Goal: Check status: Check status

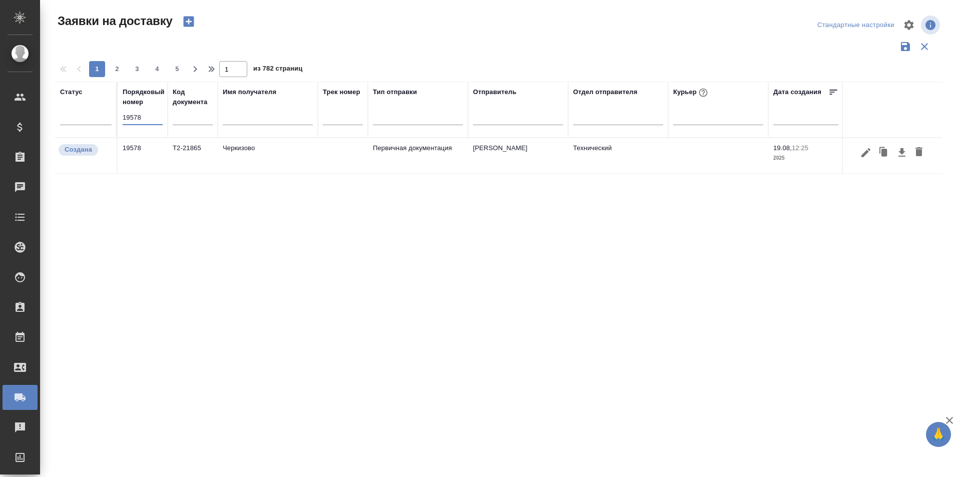
click at [156, 111] on input "19578" at bounding box center [143, 118] width 40 height 14
type input "19590"
click at [865, 153] on icon "button" at bounding box center [865, 152] width 9 height 9
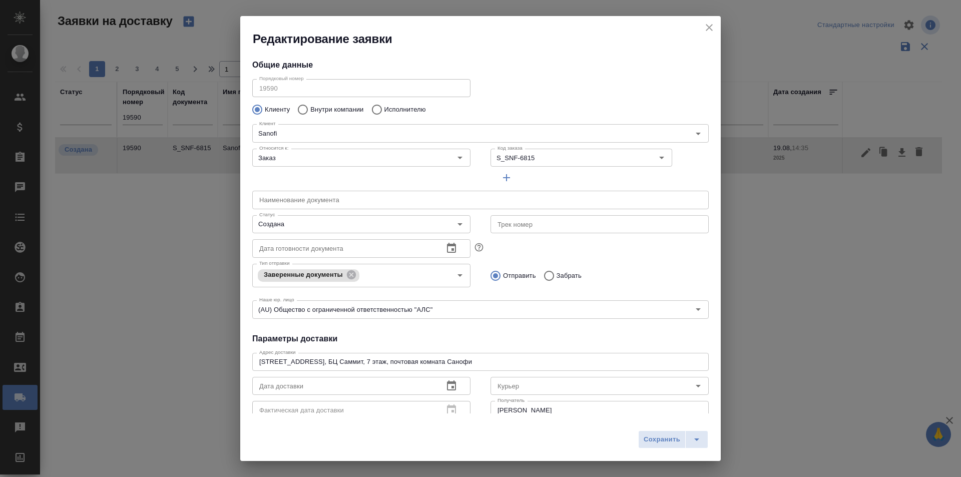
type input "[PERSON_NAME]"
click at [327, 220] on input "Создана" at bounding box center [344, 224] width 179 height 12
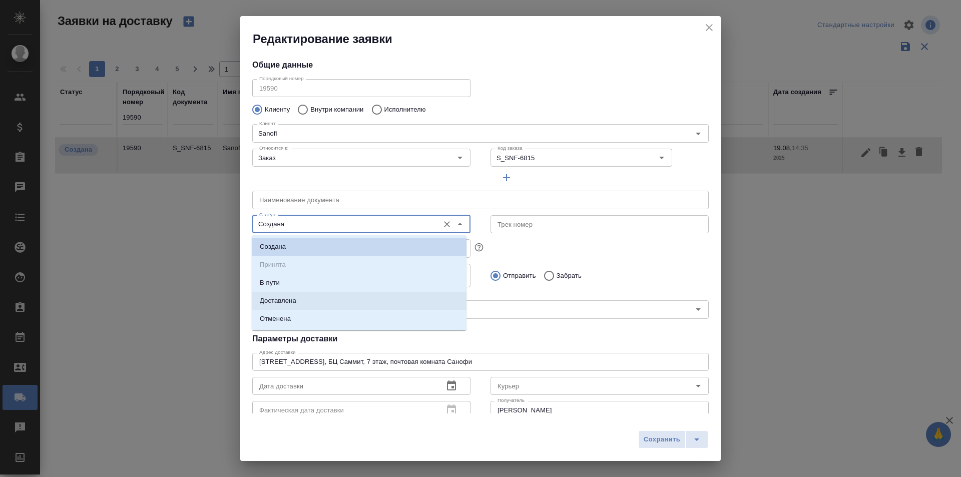
click at [318, 299] on li "Доставлена" at bounding box center [359, 301] width 215 height 18
type input "Доставлена"
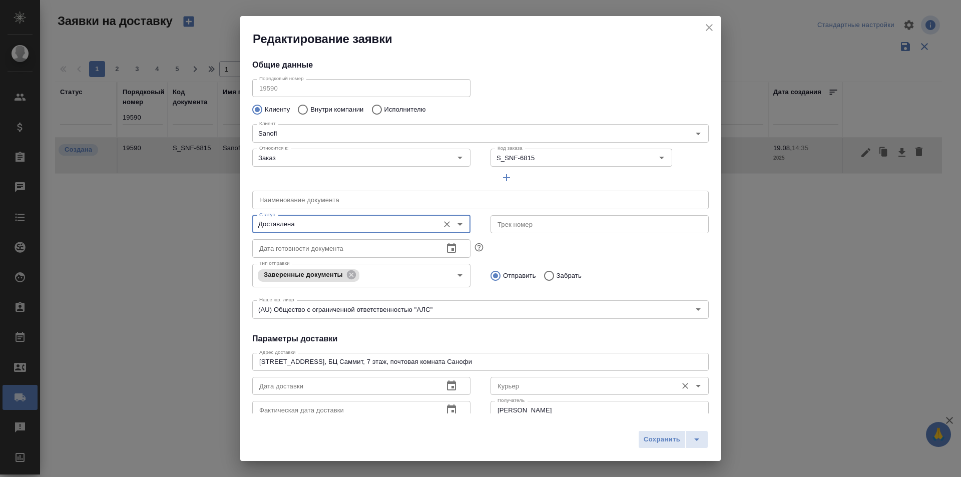
click at [532, 389] on input "Курьер" at bounding box center [582, 386] width 179 height 12
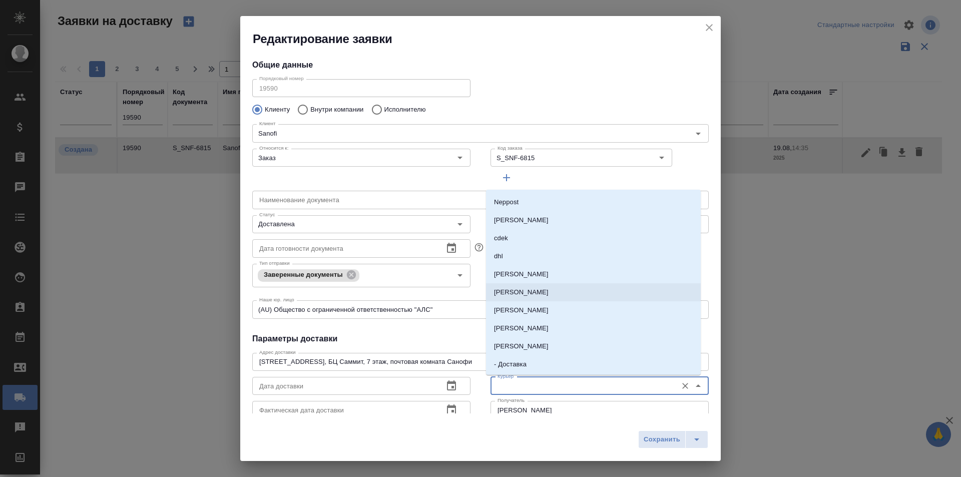
scroll to position [50, 0]
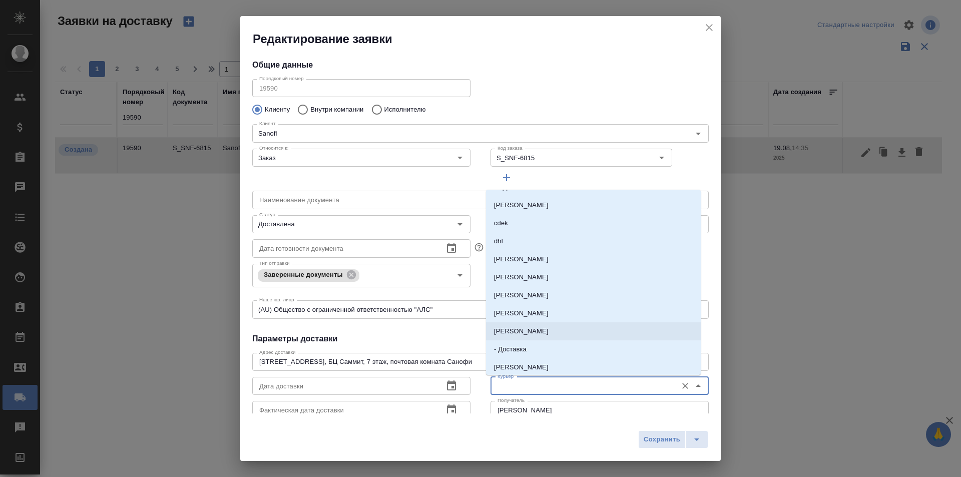
click at [539, 328] on p "[PERSON_NAME]" at bounding box center [521, 331] width 55 height 10
type input "[PERSON_NAME]"
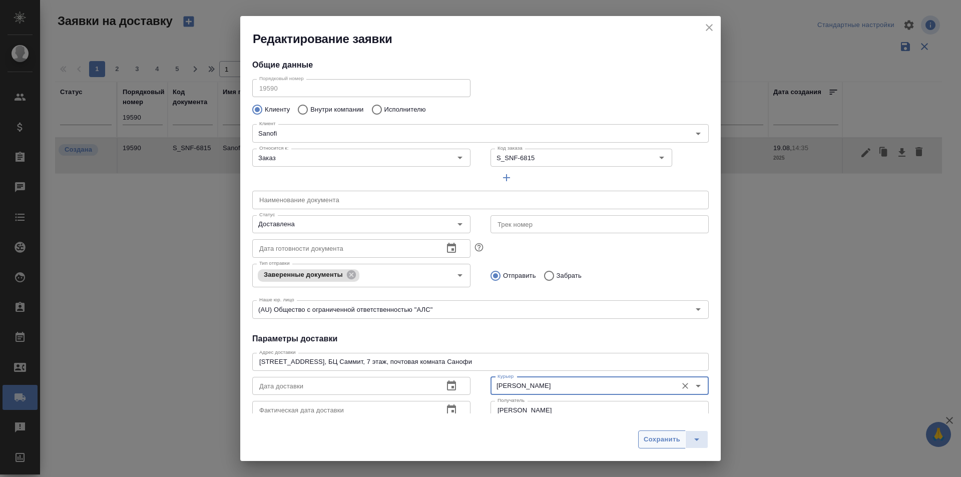
click at [672, 446] on button "Сохранить" at bounding box center [662, 439] width 48 height 18
